Goal: Task Accomplishment & Management: Complete application form

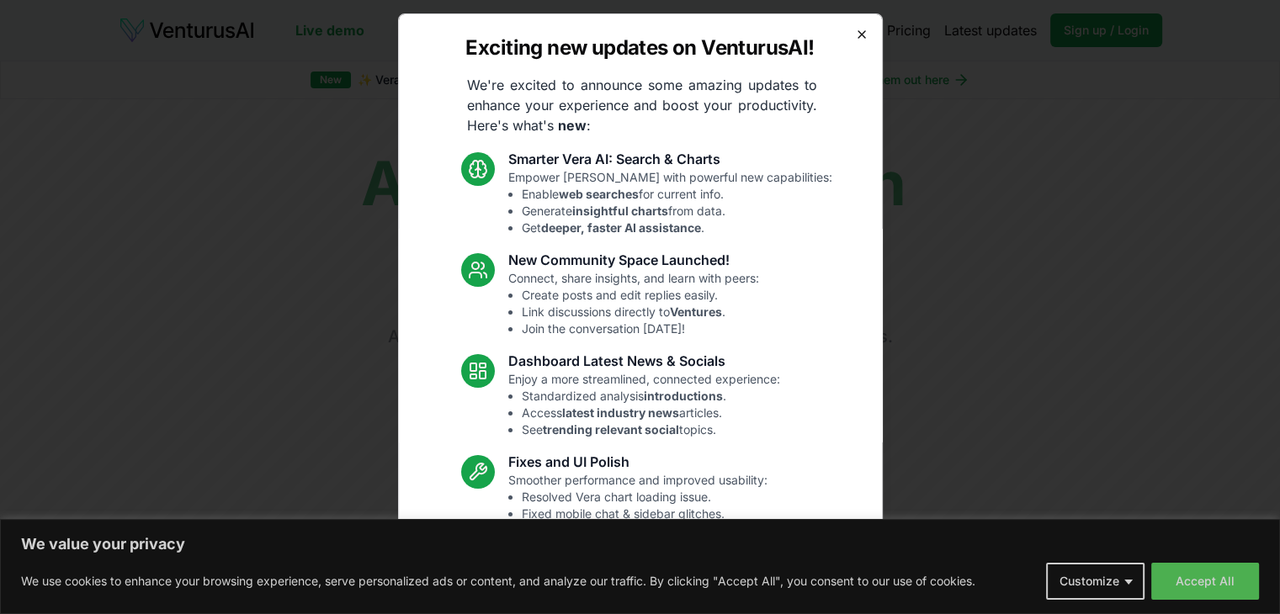
click at [858, 36] on icon "button" at bounding box center [861, 34] width 7 height 7
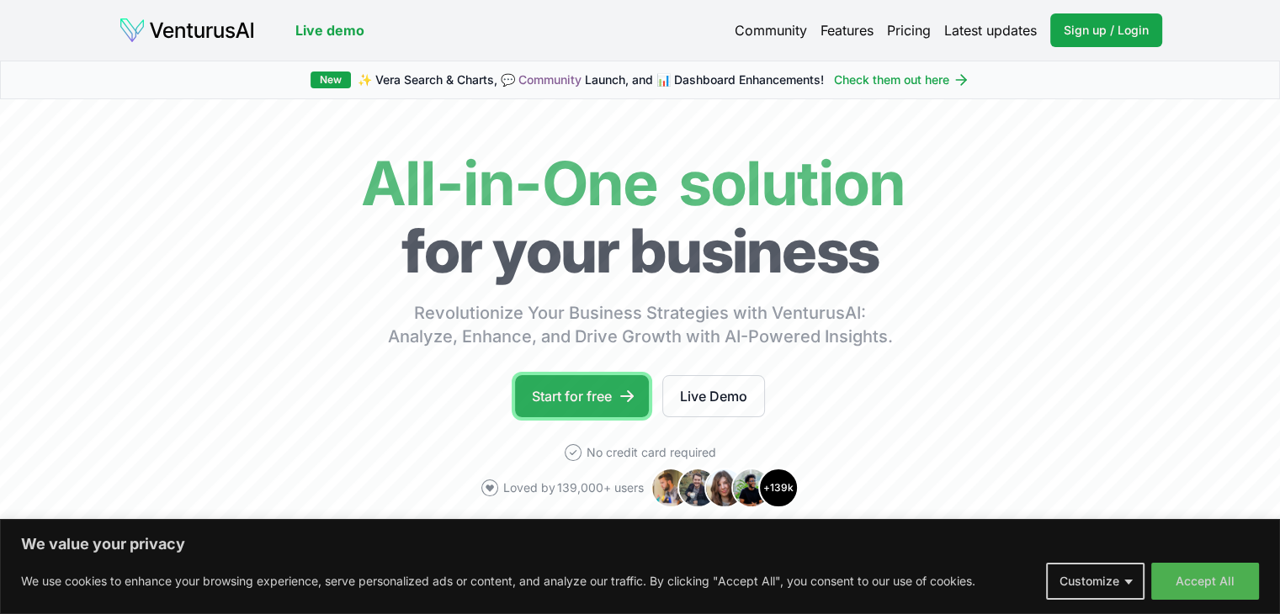
click at [581, 408] on link "Start for free" at bounding box center [582, 396] width 134 height 42
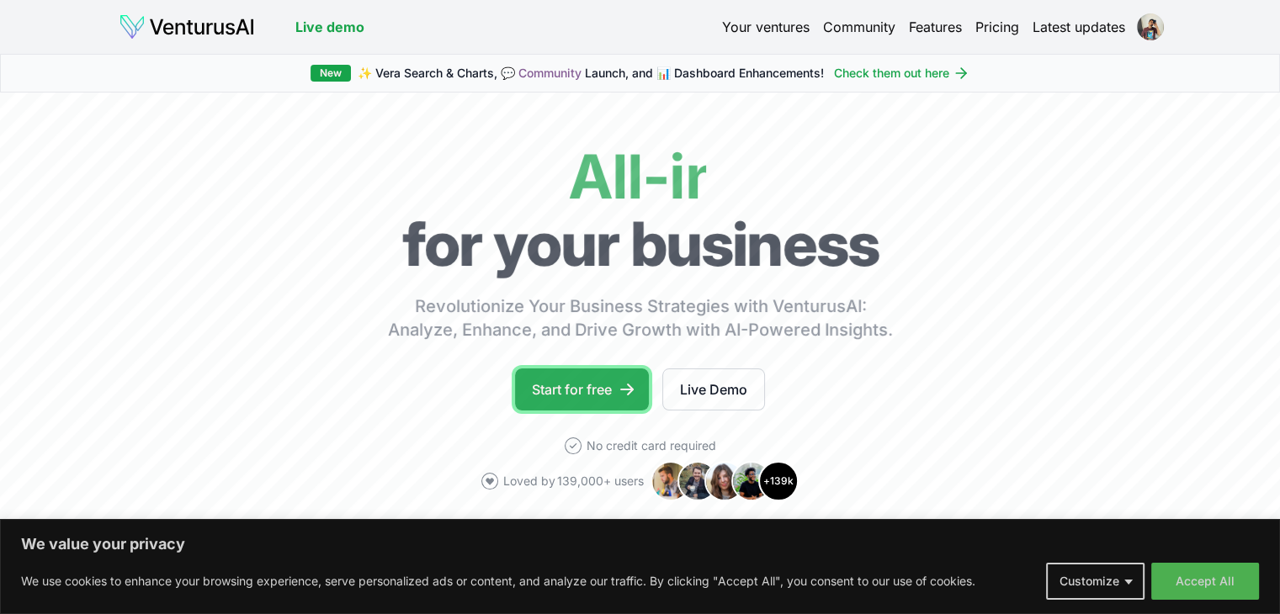
click at [570, 378] on link "Start for free" at bounding box center [582, 390] width 134 height 42
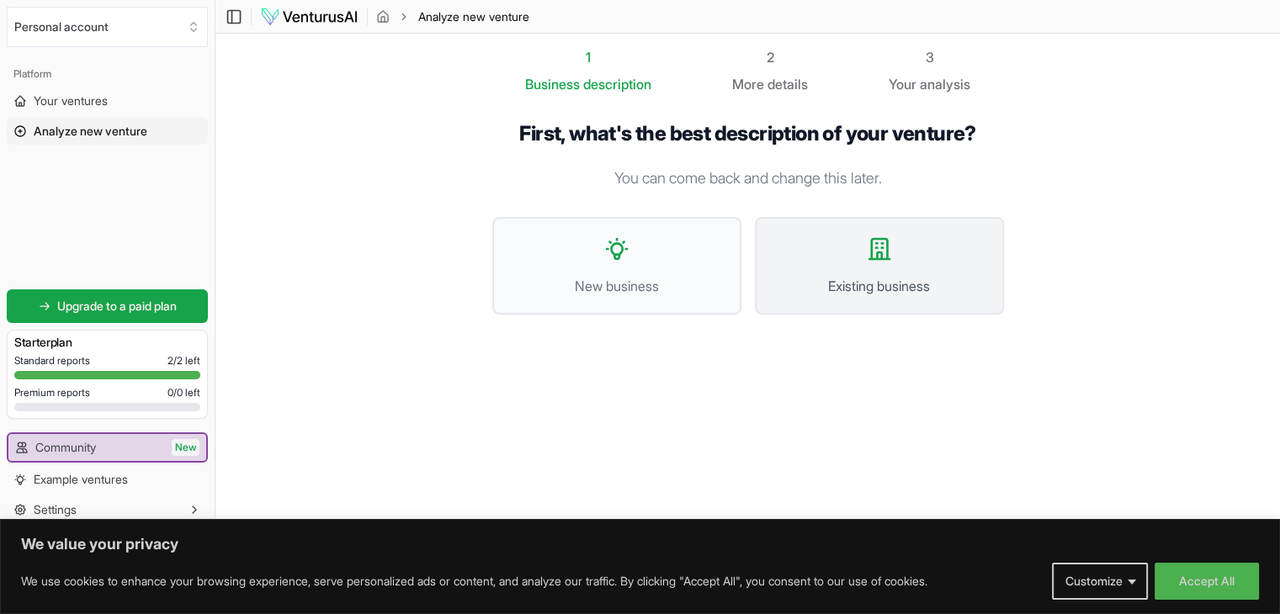
click at [826, 262] on button "Existing business" at bounding box center [879, 266] width 249 height 98
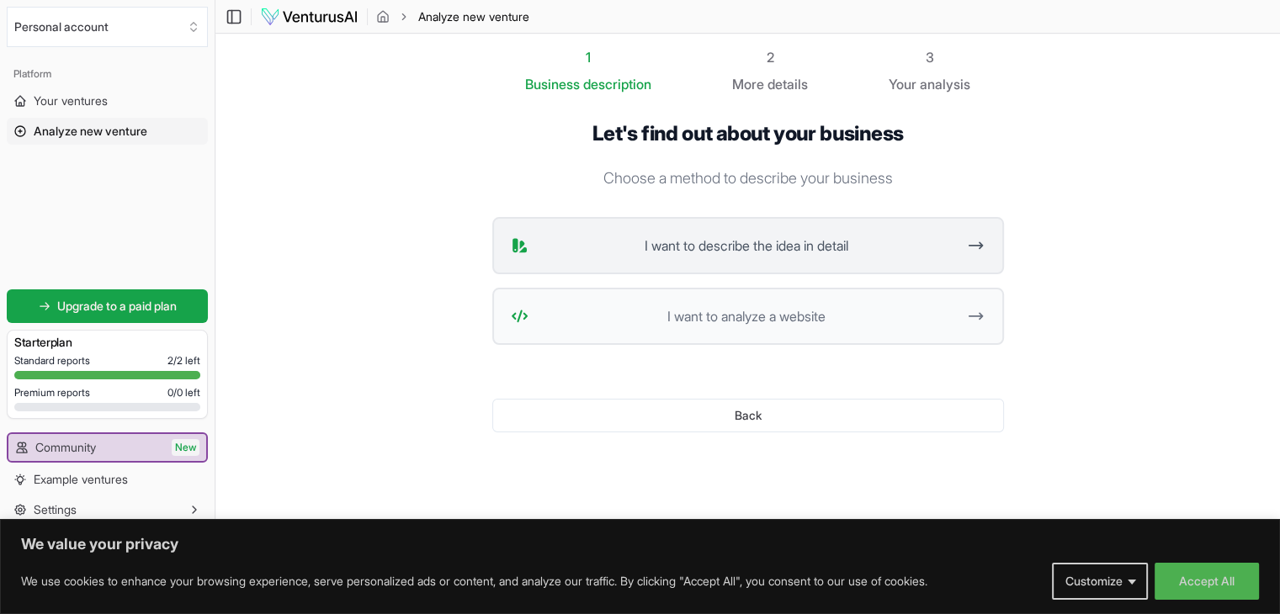
click at [779, 248] on span "I want to describe the idea in detail" at bounding box center [746, 246] width 422 height 20
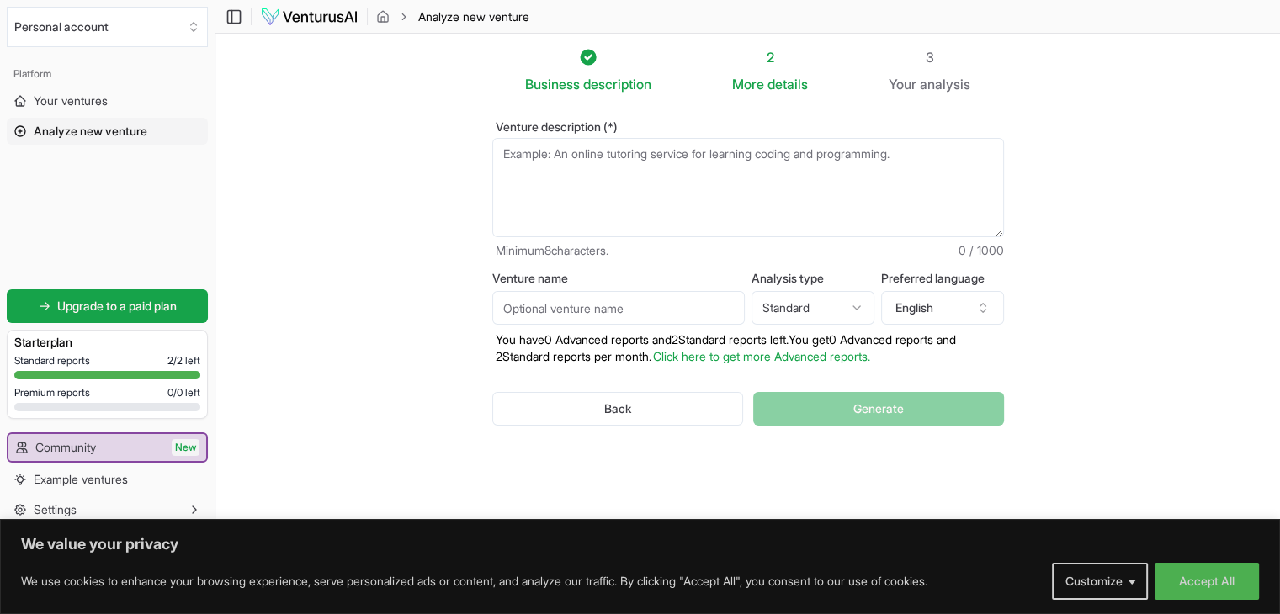
click at [554, 155] on textarea "Venture description (*)" at bounding box center [748, 187] width 512 height 99
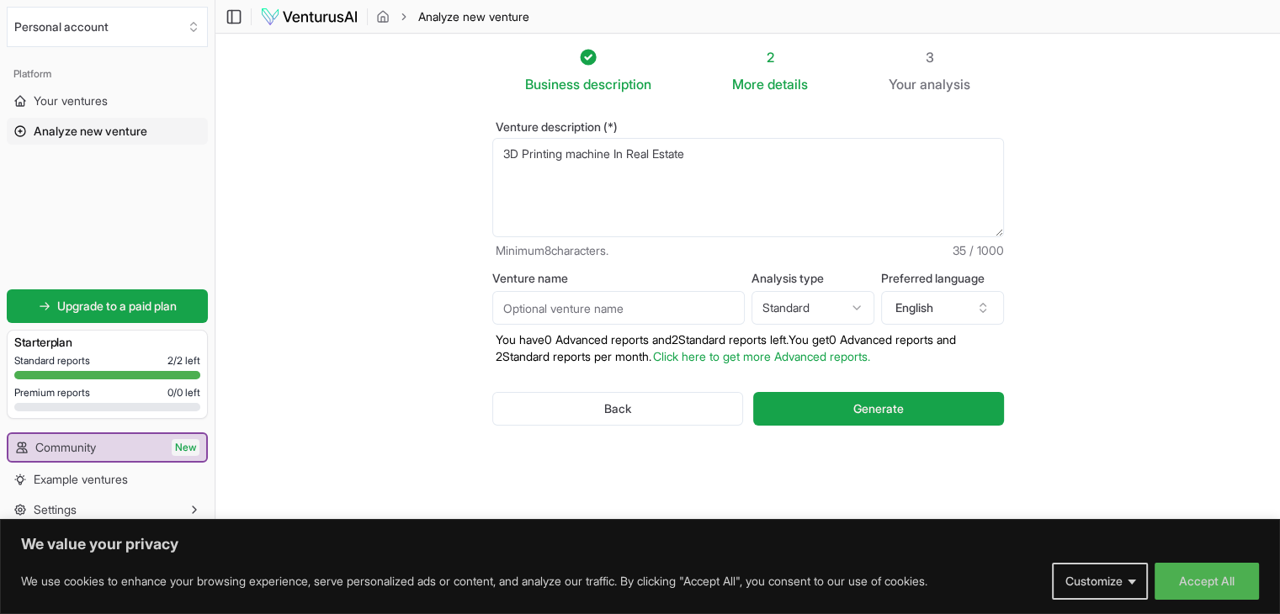
type textarea "3D Printing machine In Real Estate"
click at [571, 306] on input "Venture name" at bounding box center [618, 308] width 252 height 34
type input "Real Estate Construction"
click at [693, 156] on textarea "3D Printing machine In Real Estate" at bounding box center [748, 187] width 512 height 99
type textarea "3D Printing machine In Real Estate Construction"
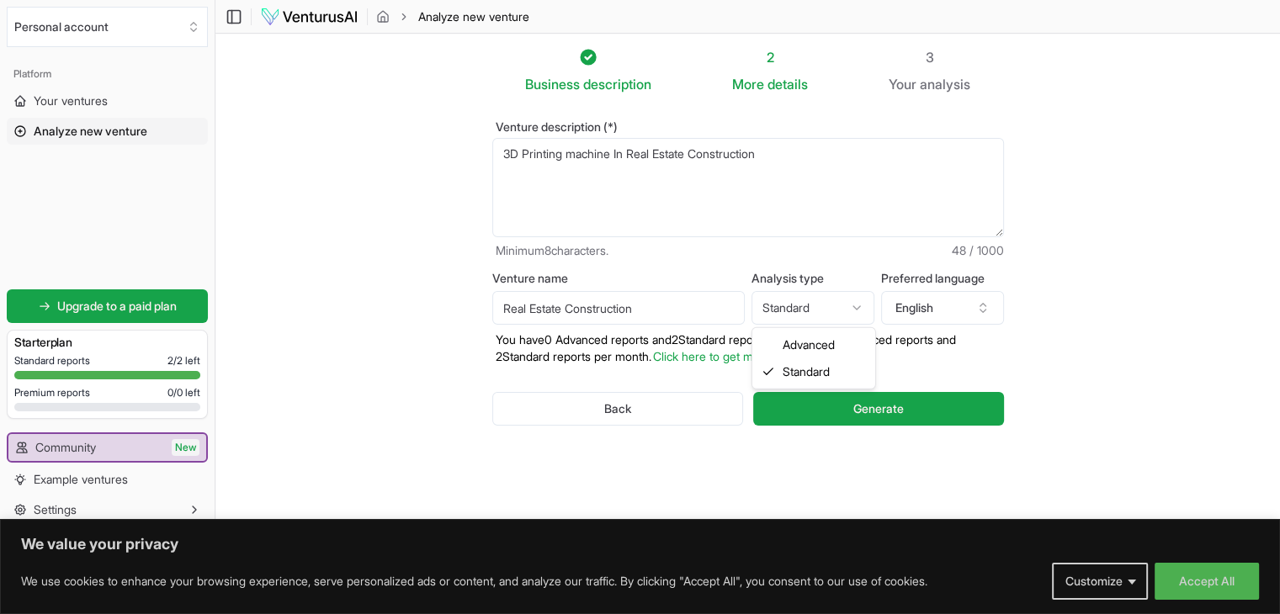
click at [804, 304] on html "We value your privacy We use cookies to enhance your browsing experience, serve…" at bounding box center [640, 307] width 1280 height 614
select select "advanced"
click at [953, 315] on button "English" at bounding box center [942, 308] width 123 height 34
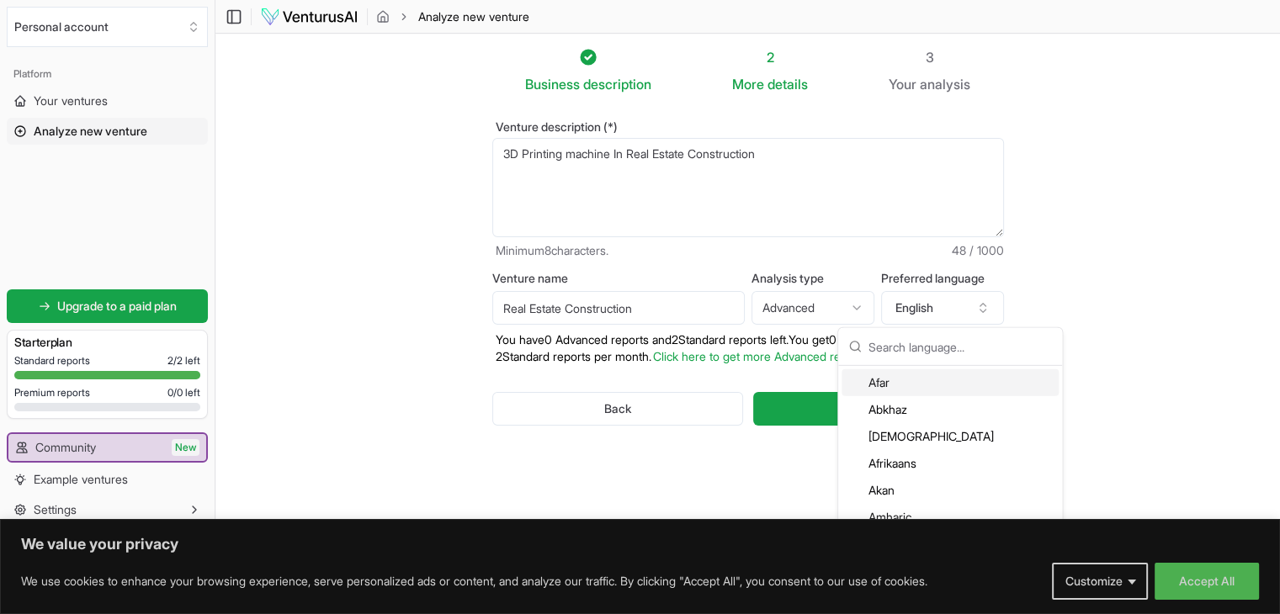
click at [693, 466] on div "Venture description (*) 3D Printing machine In Real Estate Construction Minimum…" at bounding box center [747, 286] width 565 height 385
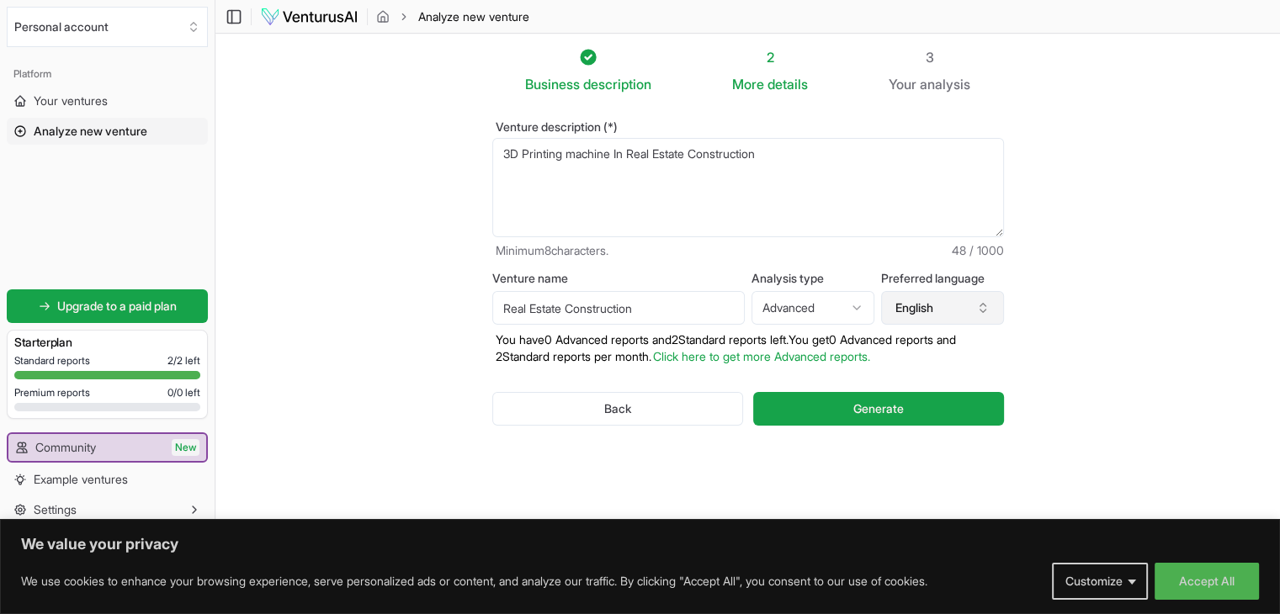
click at [968, 310] on button "English" at bounding box center [942, 308] width 123 height 34
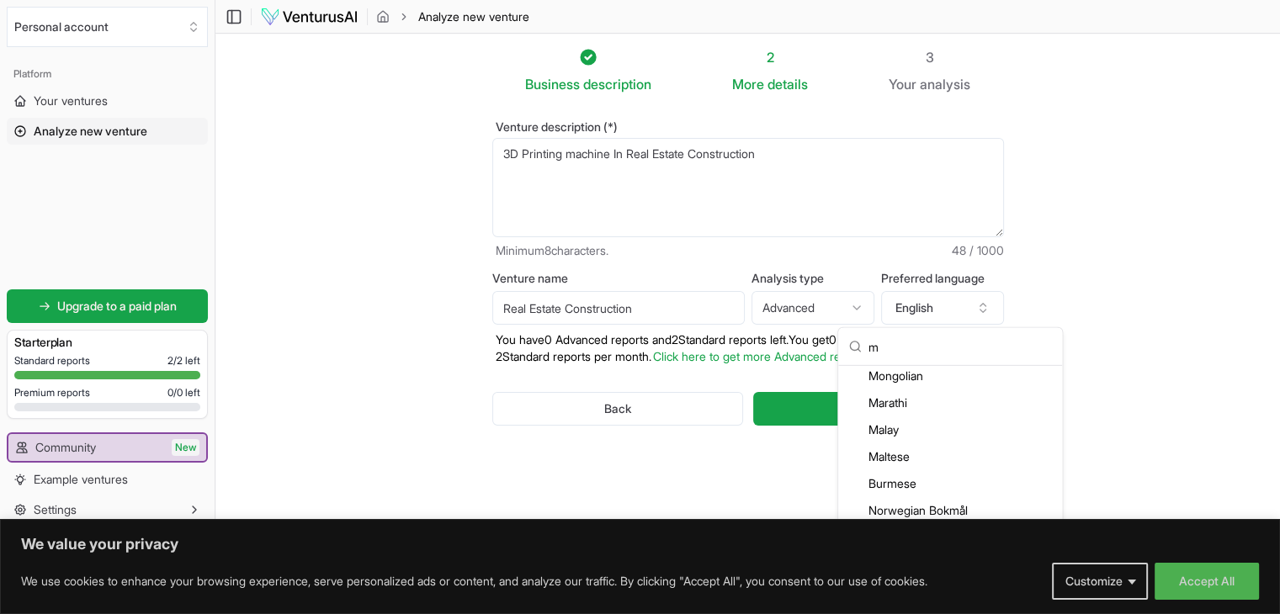
scroll to position [574, 0]
type input "m"
click at [885, 399] on div "Marathi" at bounding box center [949, 401] width 217 height 27
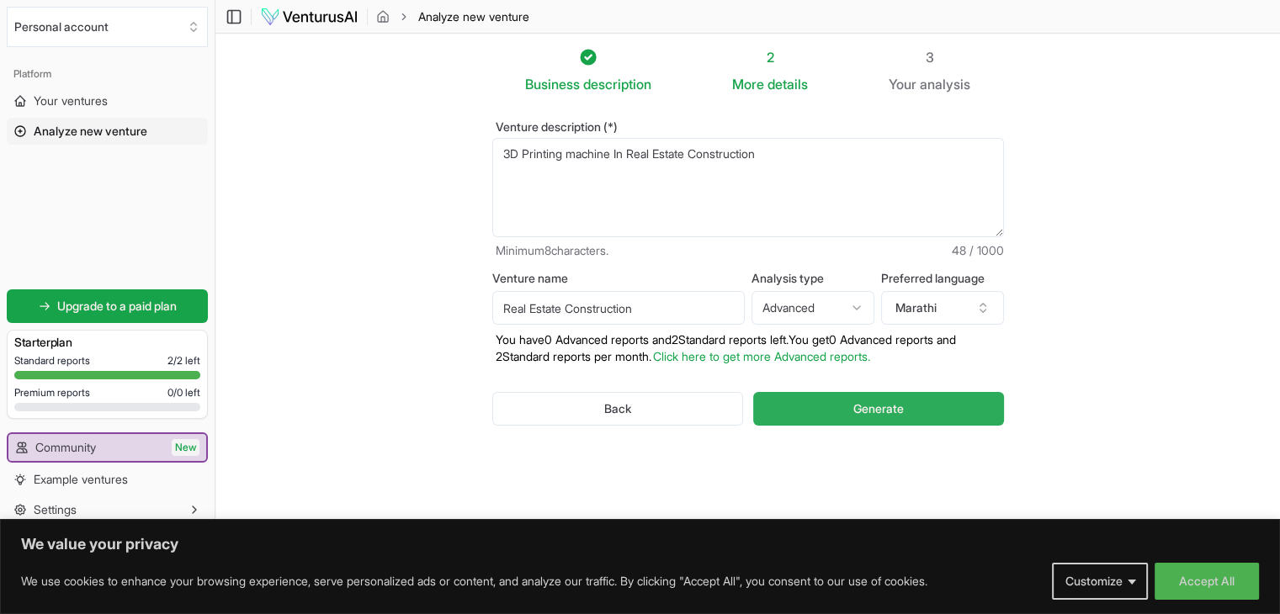
click at [835, 416] on button "Generate" at bounding box center [878, 409] width 250 height 34
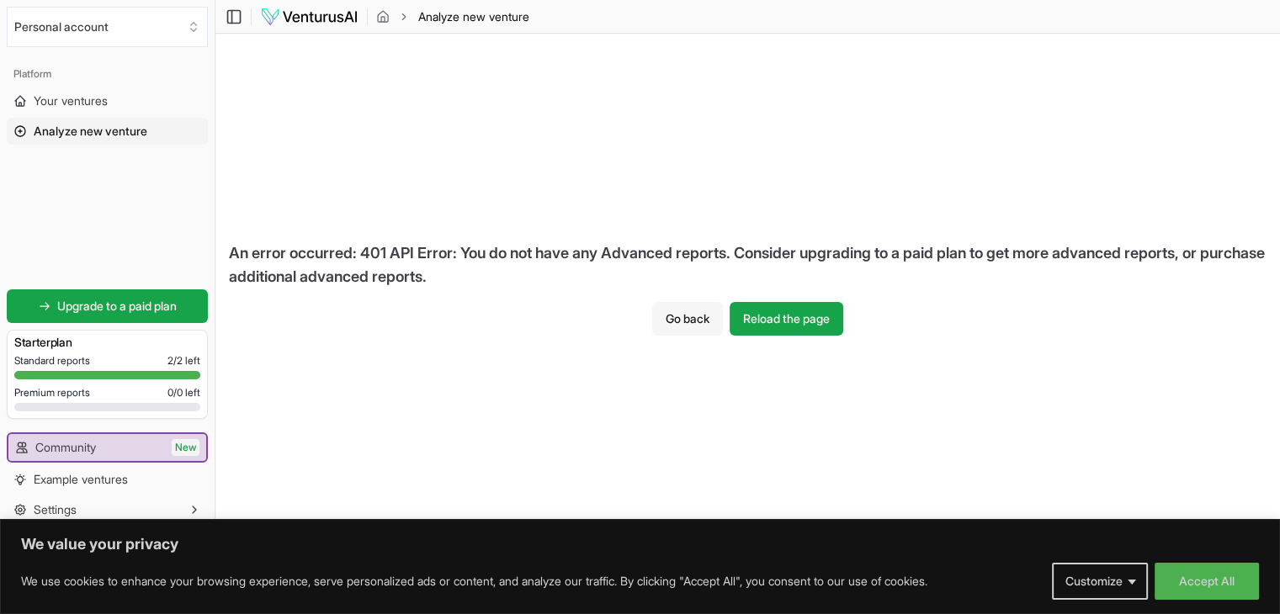
click at [680, 317] on button "Go back" at bounding box center [687, 319] width 71 height 34
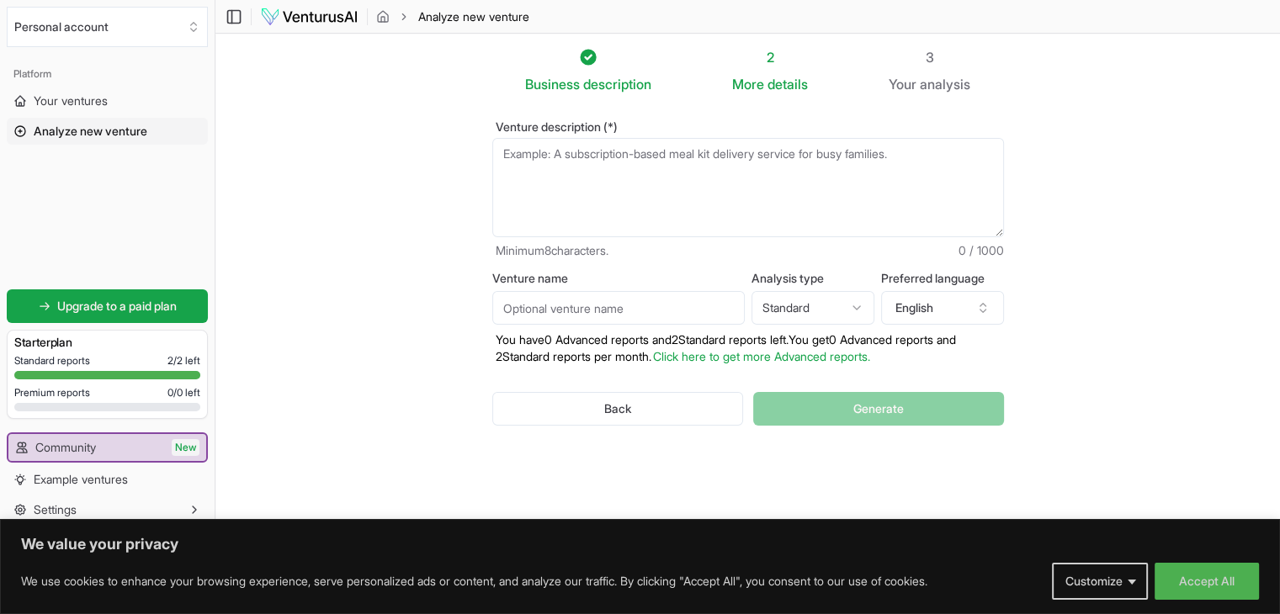
click at [525, 162] on textarea "Venture description (*)" at bounding box center [748, 187] width 512 height 99
type textarea "#"
type textarea "@"
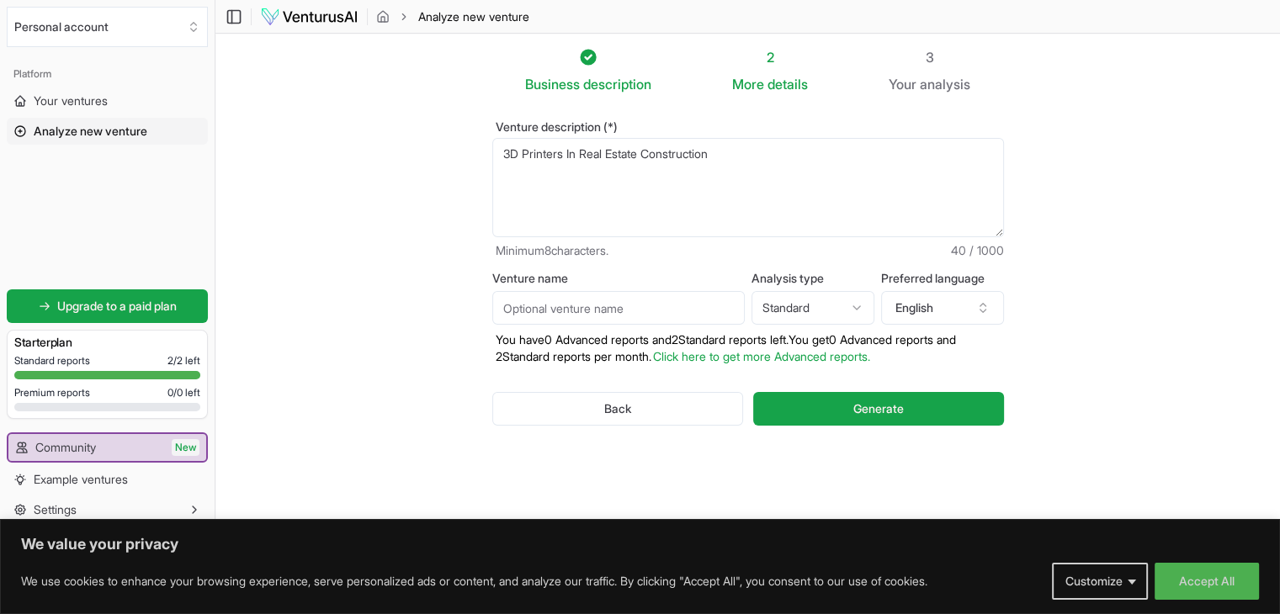
type textarea "3D Printers In Real Estate Construction"
click at [528, 309] on input "Venture name" at bounding box center [618, 308] width 252 height 34
type input "Real Estate Construction"
click at [836, 409] on button "Generate" at bounding box center [878, 409] width 250 height 34
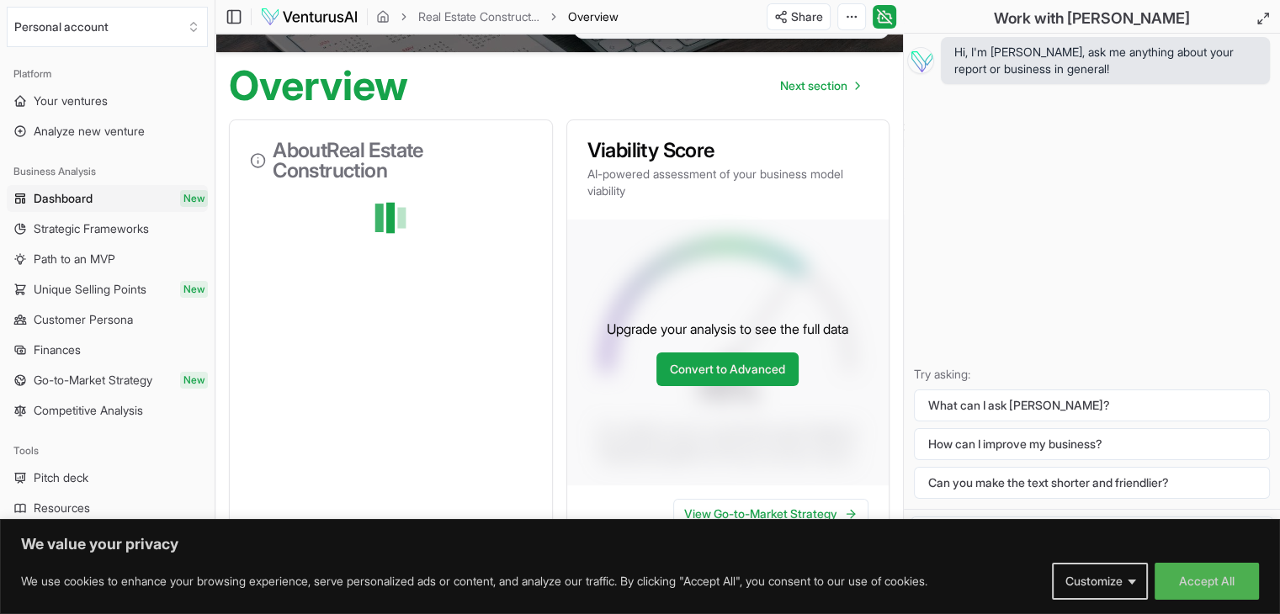
scroll to position [139, 0]
drag, startPoint x: 666, startPoint y: 142, endPoint x: 408, endPoint y: 246, distance: 278.2
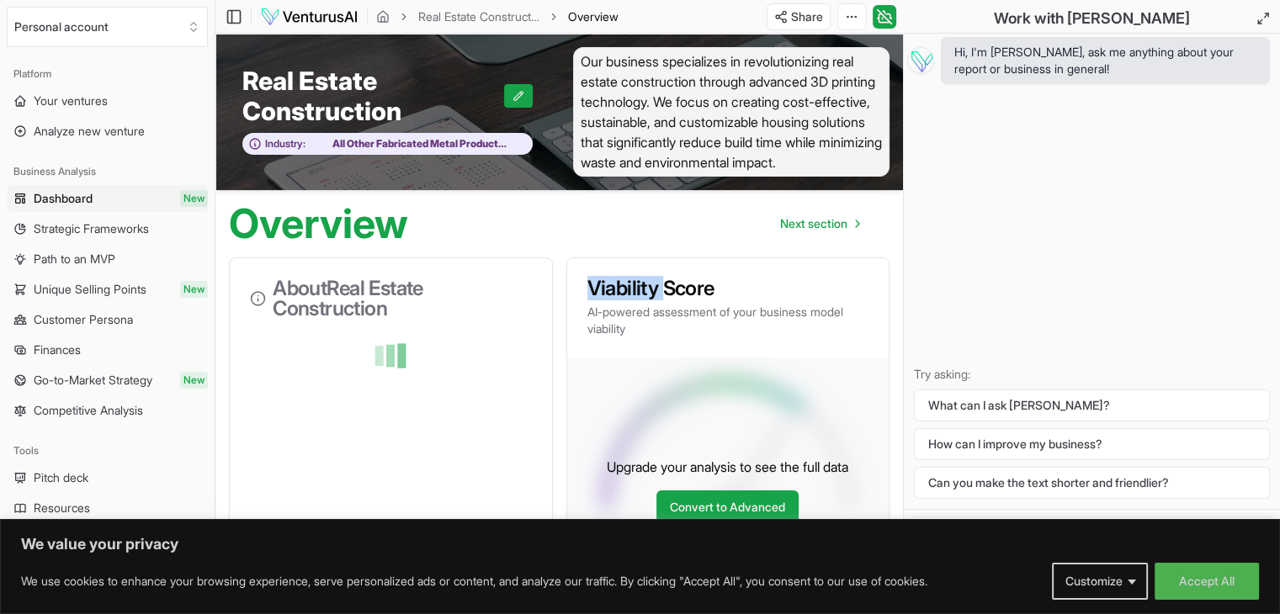
scroll to position [164, 0]
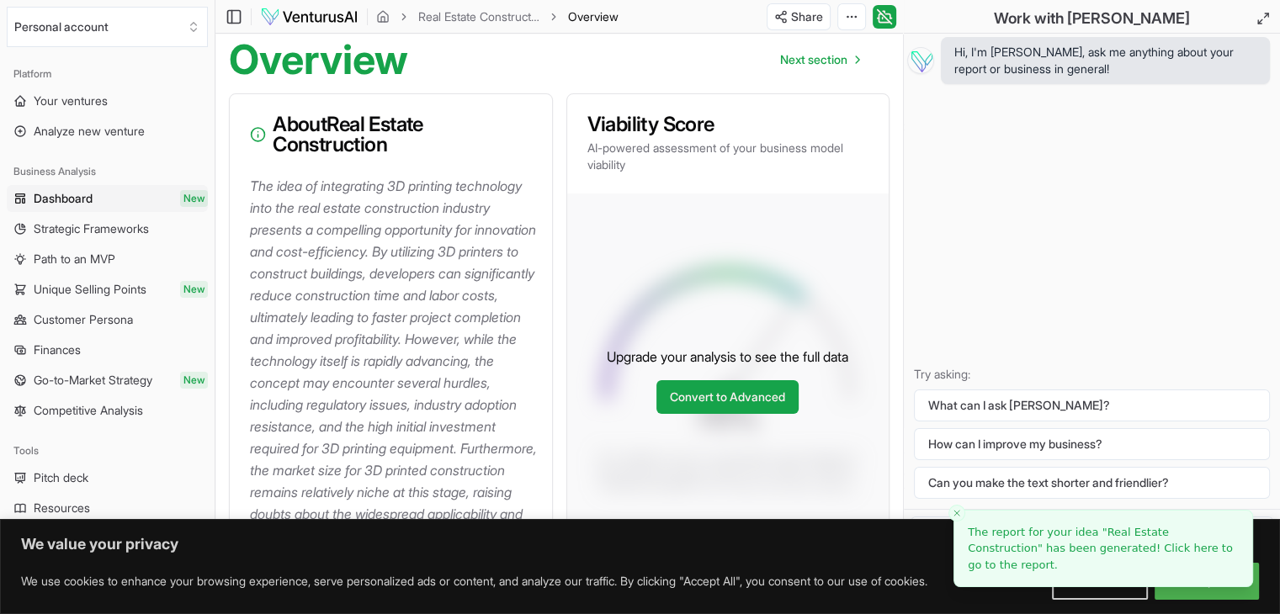
click at [615, 284] on div "Upgrade your analysis to see the full data Convert to Advanced" at bounding box center [728, 381] width 322 height 374
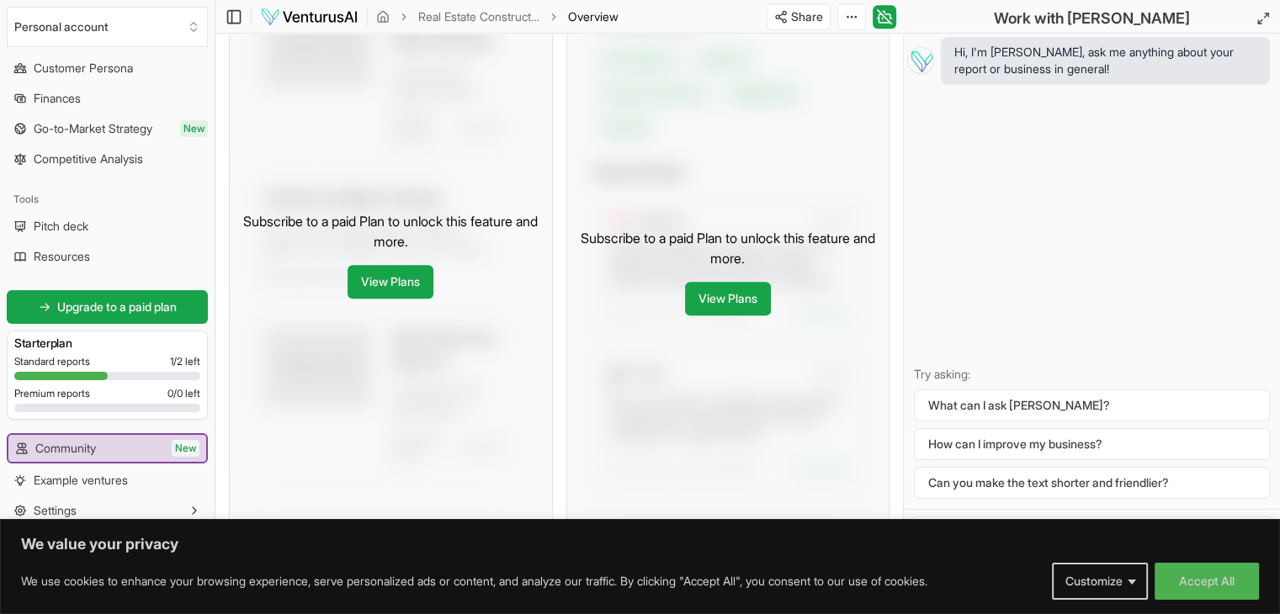
scroll to position [897, 0]
click at [750, 314] on link "View Plans" at bounding box center [728, 297] width 86 height 34
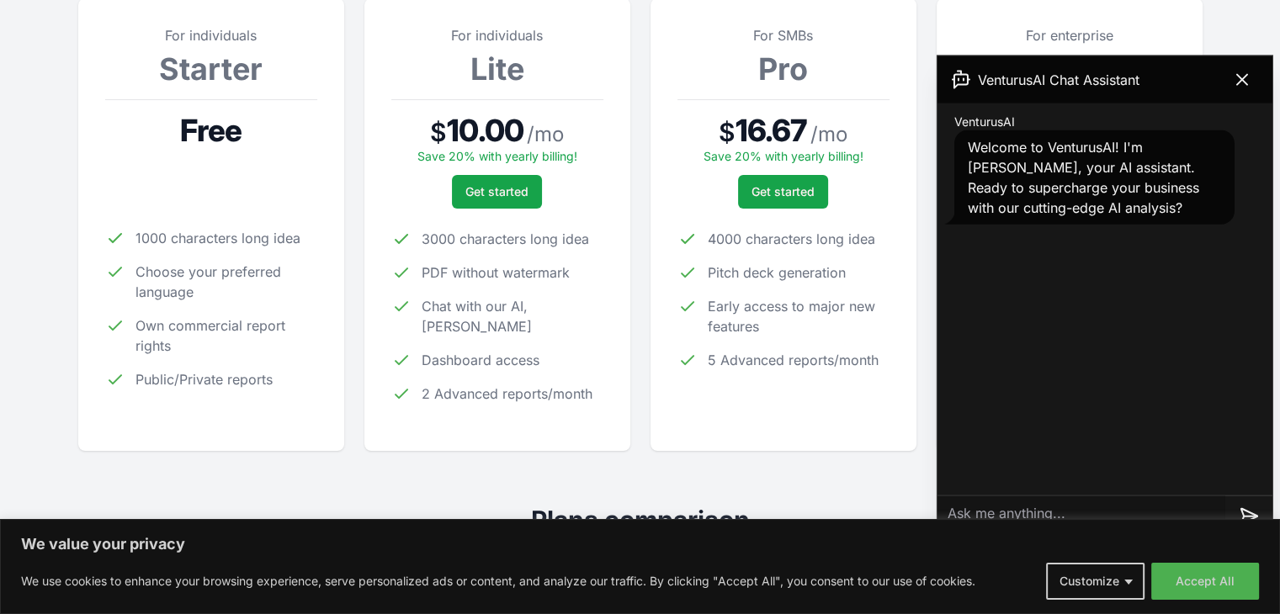
scroll to position [268, 0]
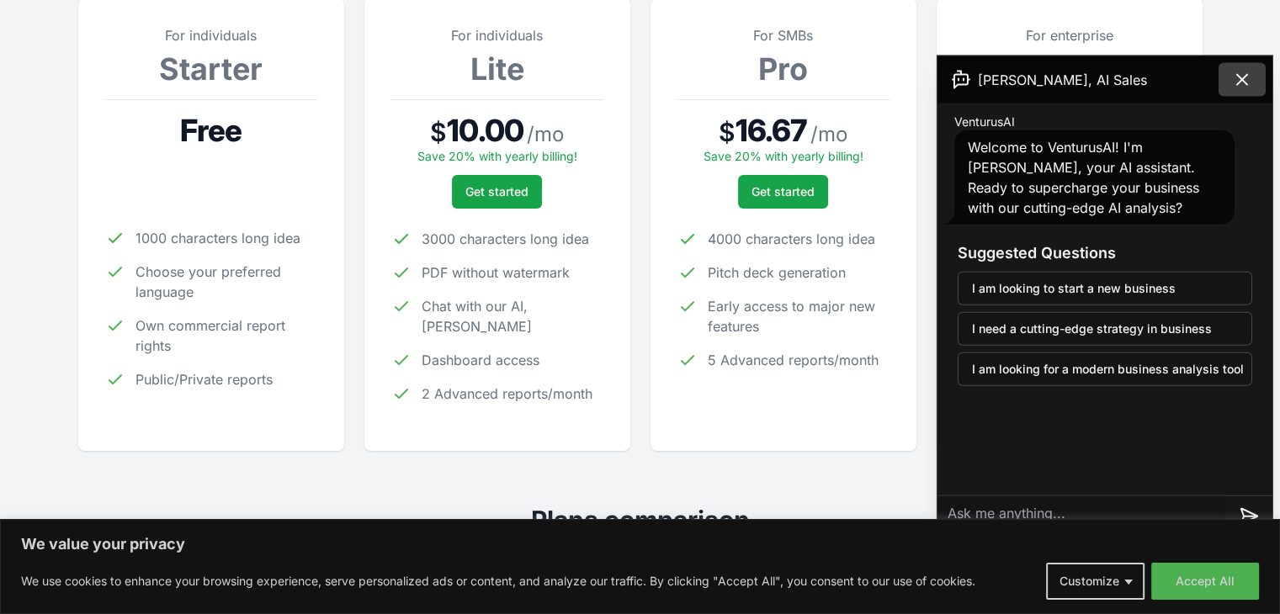
click at [1245, 77] on icon at bounding box center [1242, 80] width 20 height 20
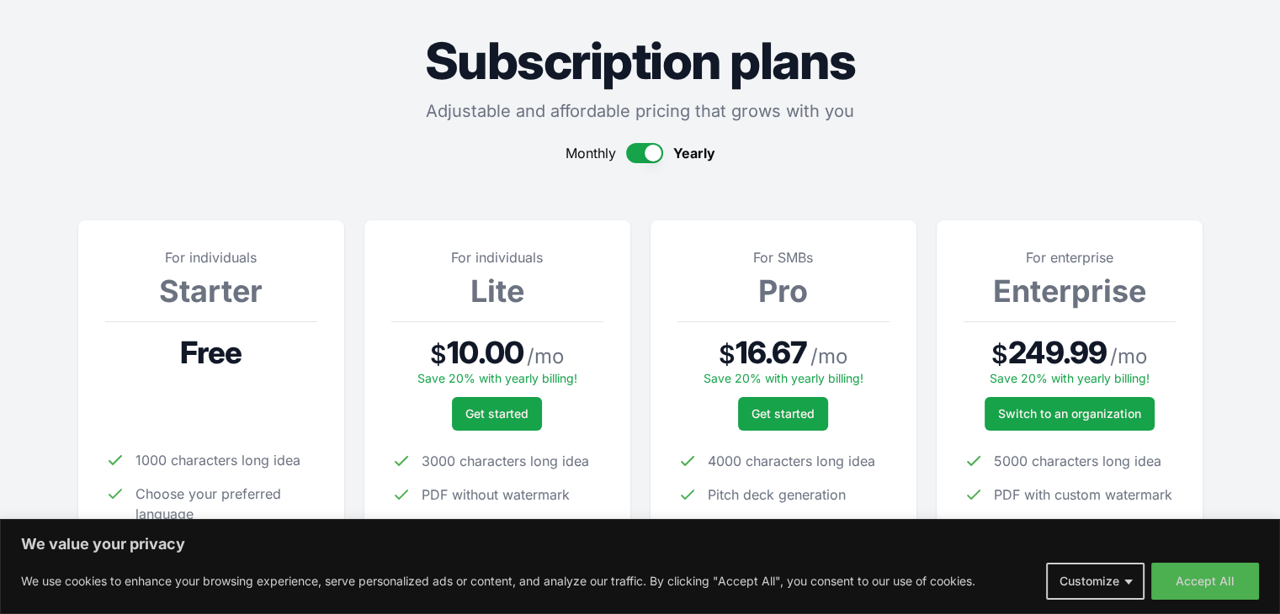
scroll to position [0, 0]
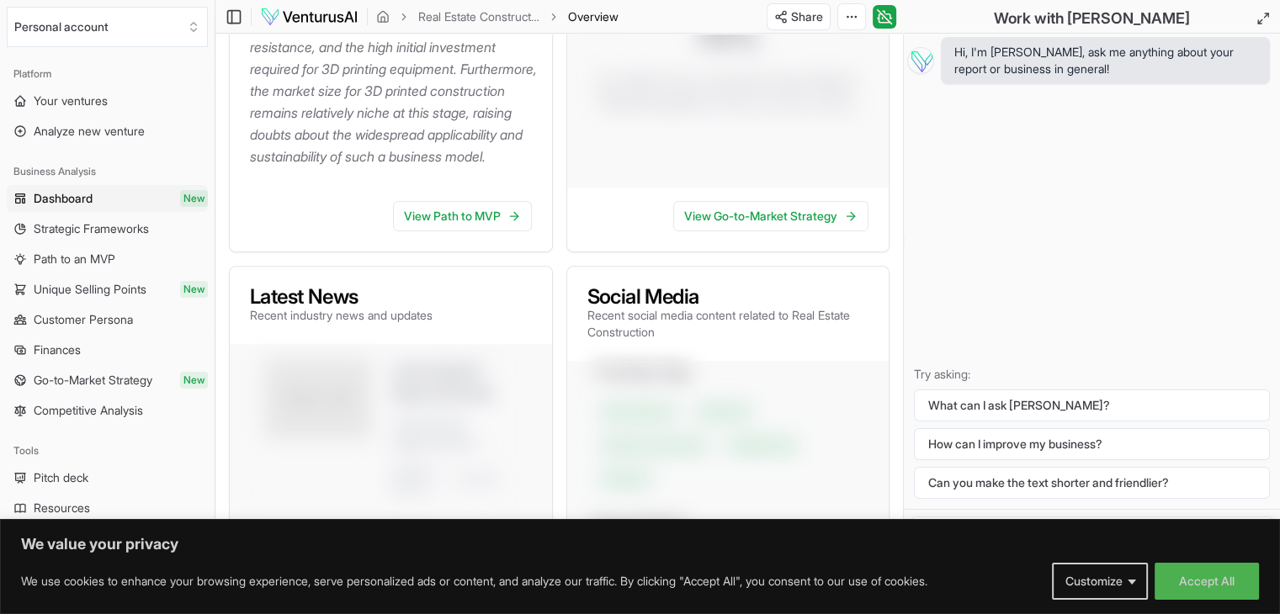
scroll to position [488, 0]
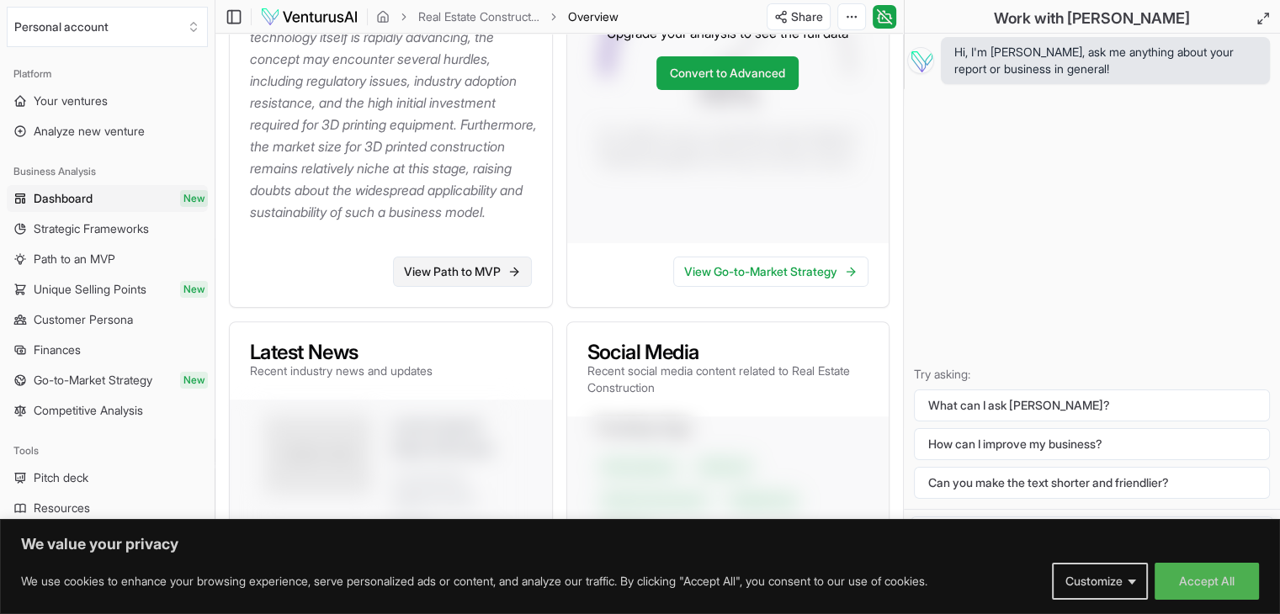
click at [481, 287] on link "View Path to MVP" at bounding box center [462, 272] width 139 height 30
